Goal: Information Seeking & Learning: Learn about a topic

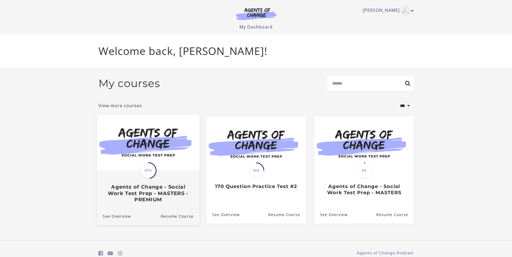
click at [148, 173] on span "47%" at bounding box center [147, 170] width 15 height 15
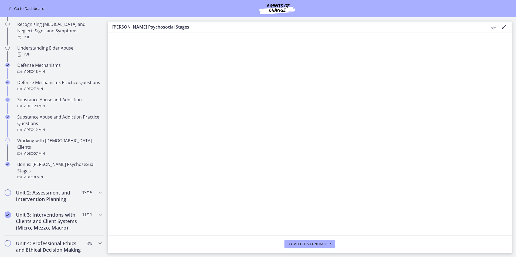
scroll to position [279, 0]
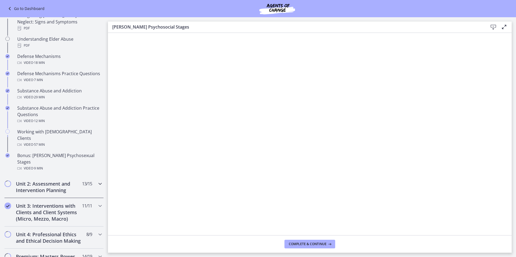
click at [97, 181] on icon "Chapters" at bounding box center [100, 184] width 6 height 6
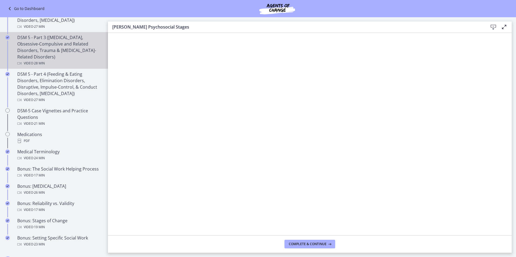
click at [53, 45] on div "DSM 5 - Part 3 (Anxiety Disorders, Obsessive-Compulsive and Related Disorders, …" at bounding box center [59, 50] width 84 height 32
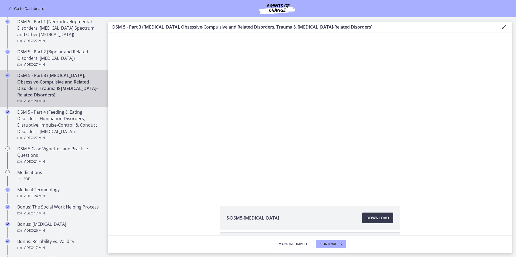
scroll to position [214, 0]
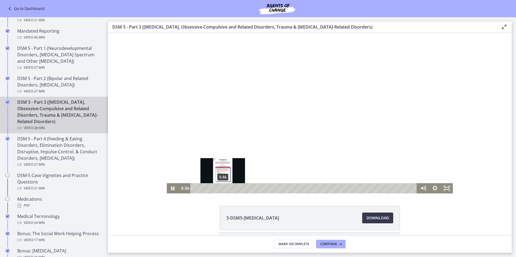
click at [221, 193] on div "3:36" at bounding box center [303, 188] width 219 height 10
click at [170, 190] on icon "Pause" at bounding box center [173, 188] width 14 height 12
